Goal: Information Seeking & Learning: Learn about a topic

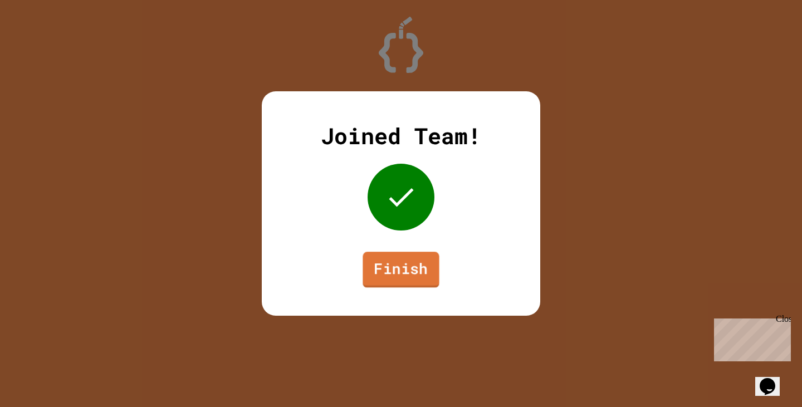
click at [404, 264] on link "Finish" at bounding box center [401, 270] width 76 height 36
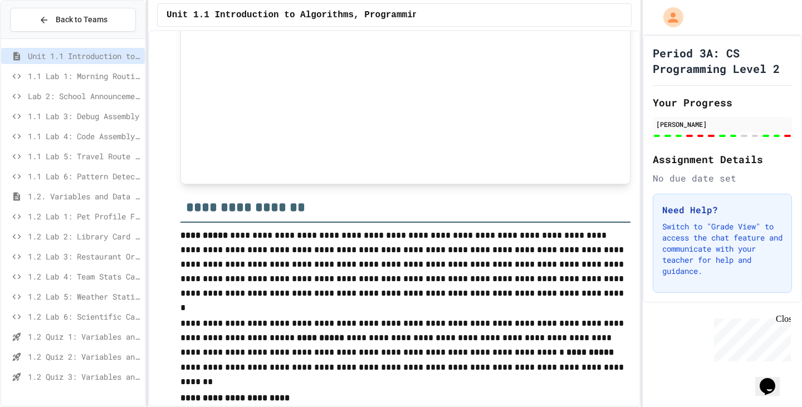
scroll to position [390, 0]
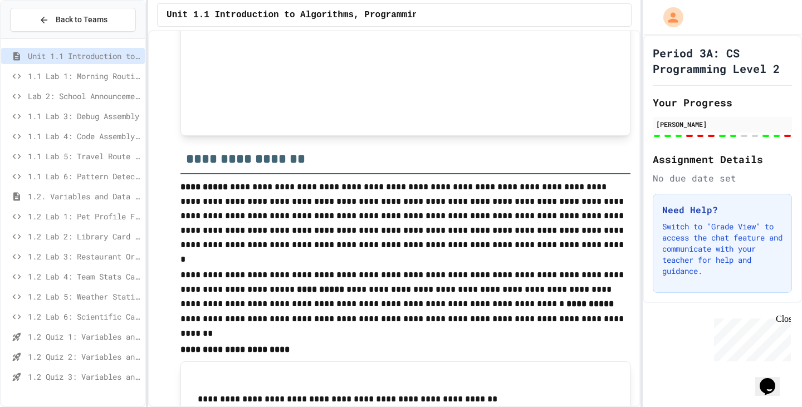
click at [110, 241] on span "1.2 Lab 2: Library Card Creator" at bounding box center [84, 237] width 113 height 12
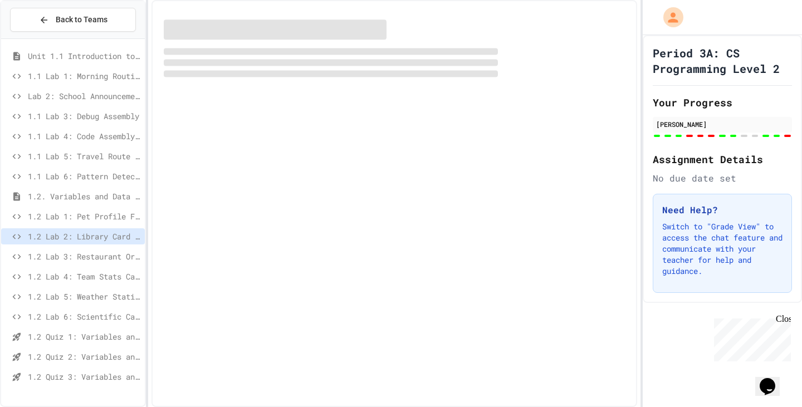
click at [95, 289] on div "1.2 Lab 5: Weather Station Debugger" at bounding box center [73, 297] width 144 height 16
